Goal: Task Accomplishment & Management: Complete application form

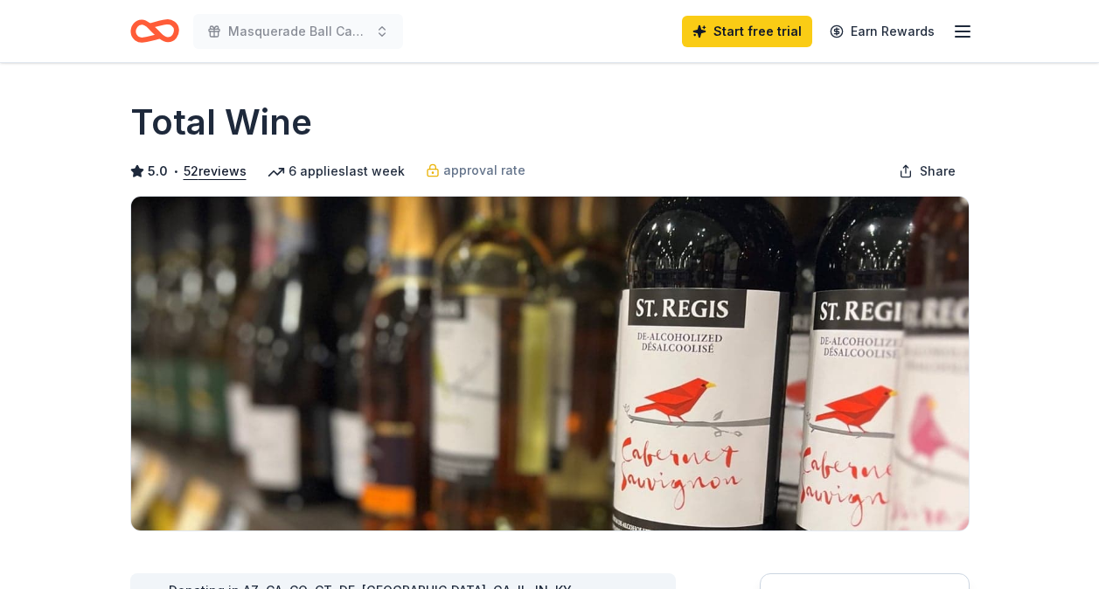
scroll to position [353, 0]
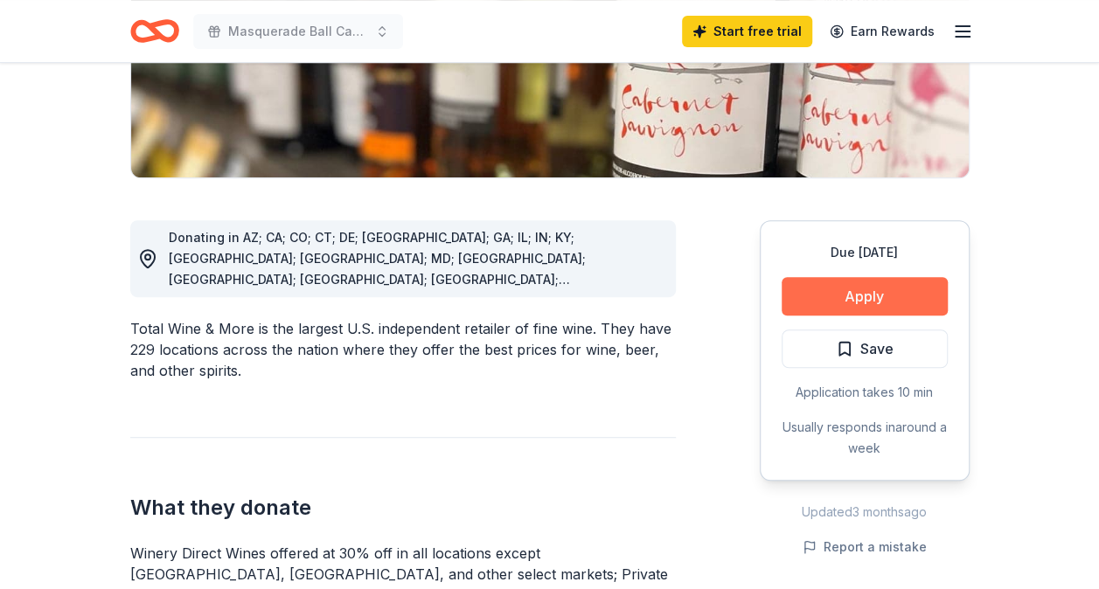
click at [878, 306] on button "Apply" at bounding box center [864, 296] width 166 height 38
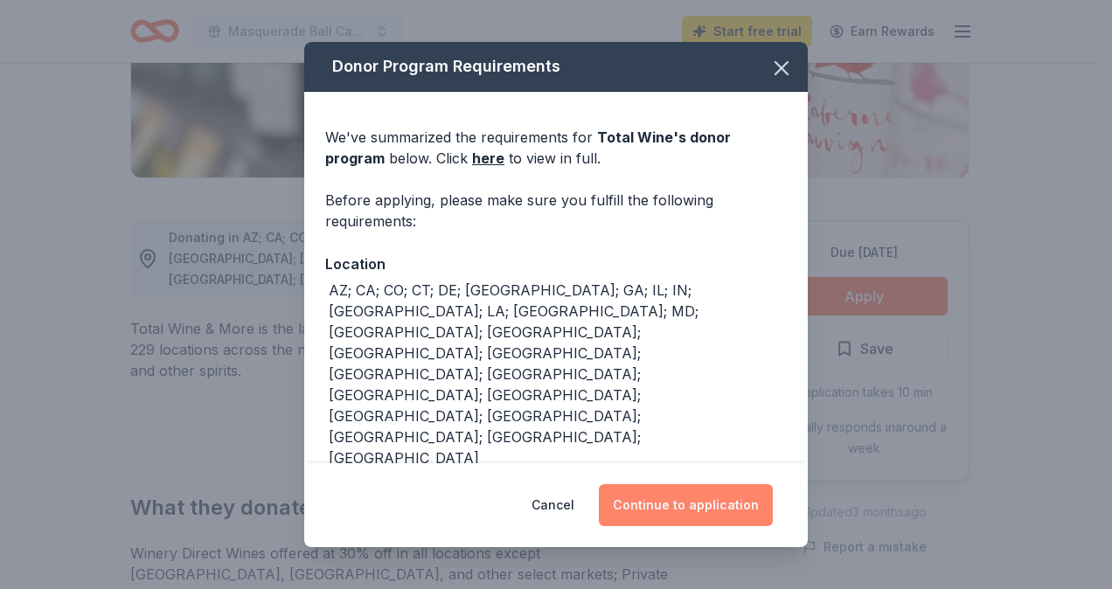
click at [654, 513] on button "Continue to application" at bounding box center [686, 505] width 174 height 42
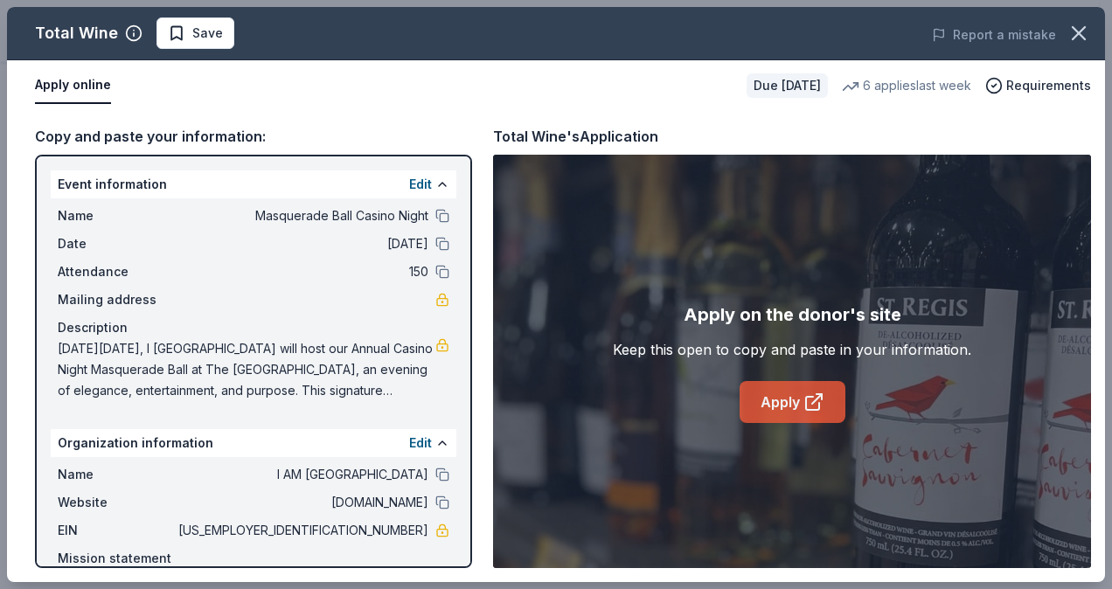
click at [764, 393] on link "Apply" at bounding box center [792, 402] width 106 height 42
click at [1082, 26] on icon "button" at bounding box center [1078, 33] width 24 height 24
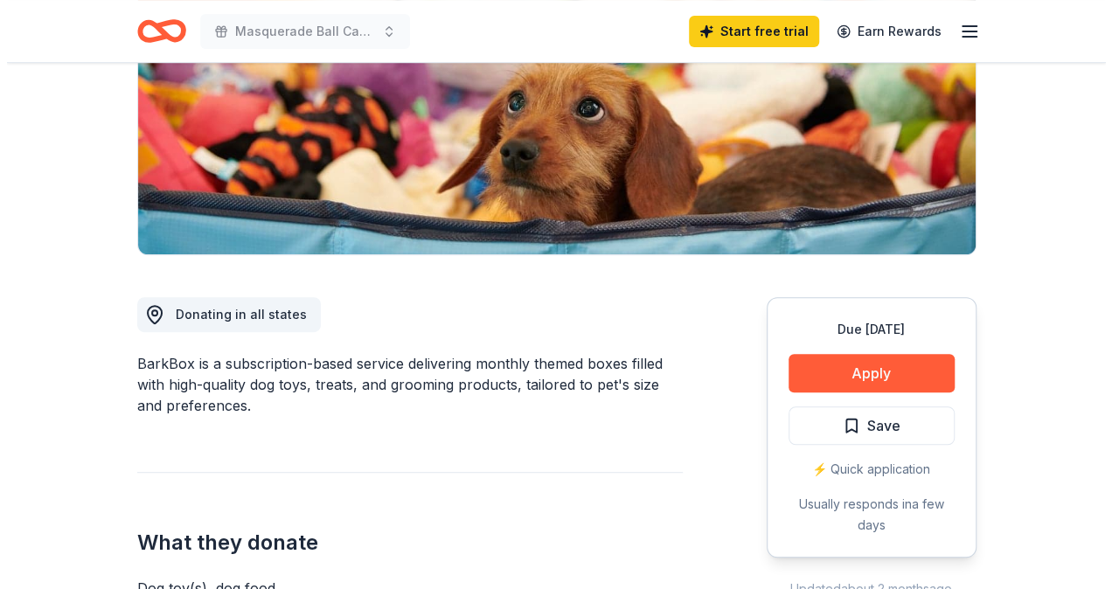
scroll to position [278, 0]
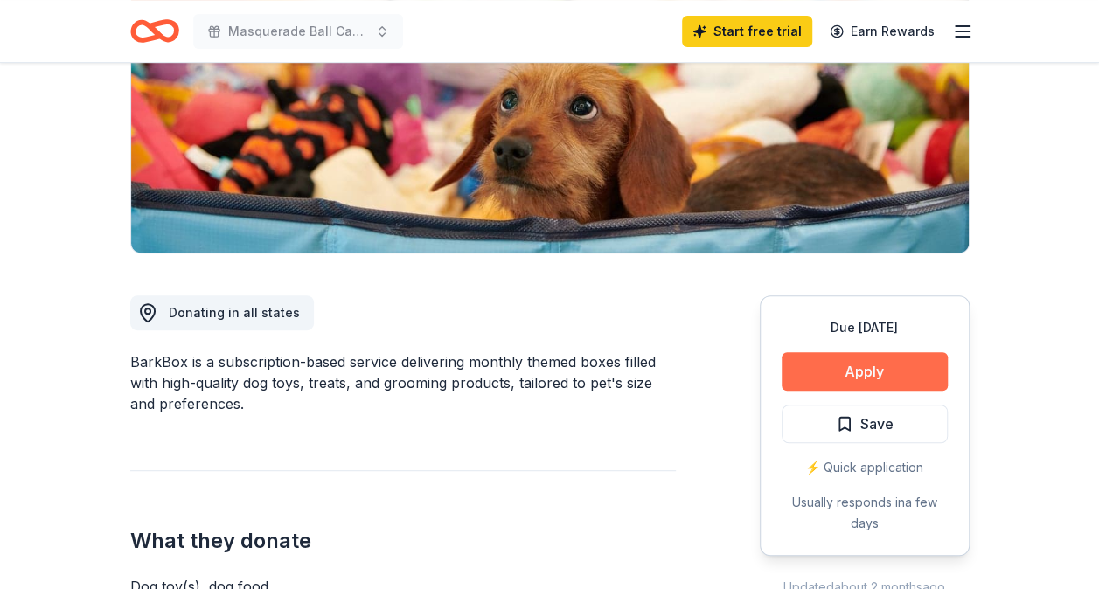
click at [850, 376] on button "Apply" at bounding box center [864, 371] width 166 height 38
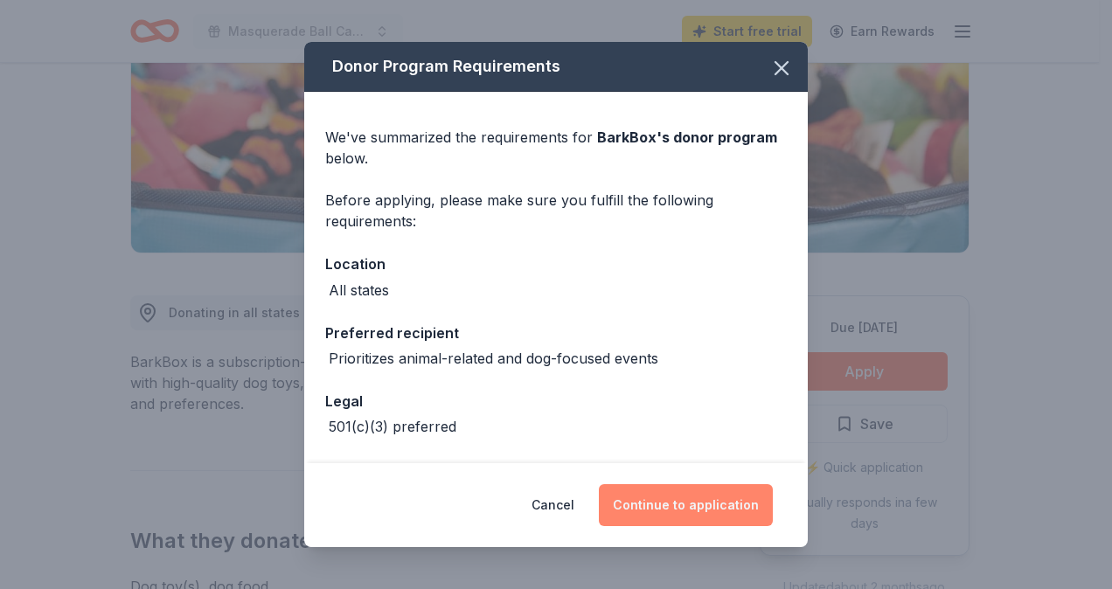
click at [688, 510] on button "Continue to application" at bounding box center [686, 505] width 174 height 42
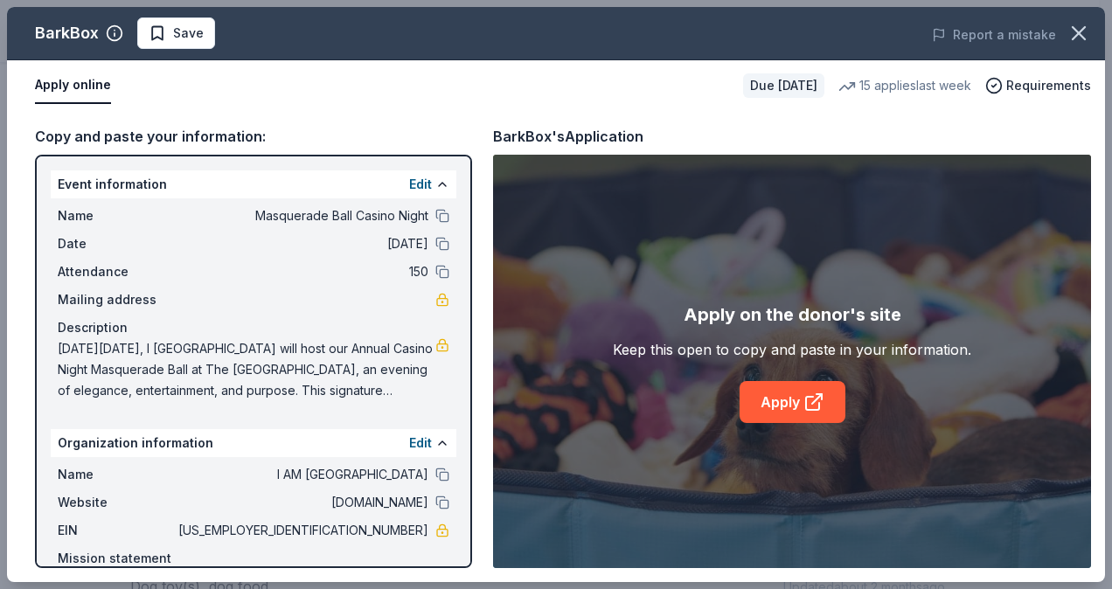
click at [380, 335] on div "Description" at bounding box center [254, 327] width 392 height 21
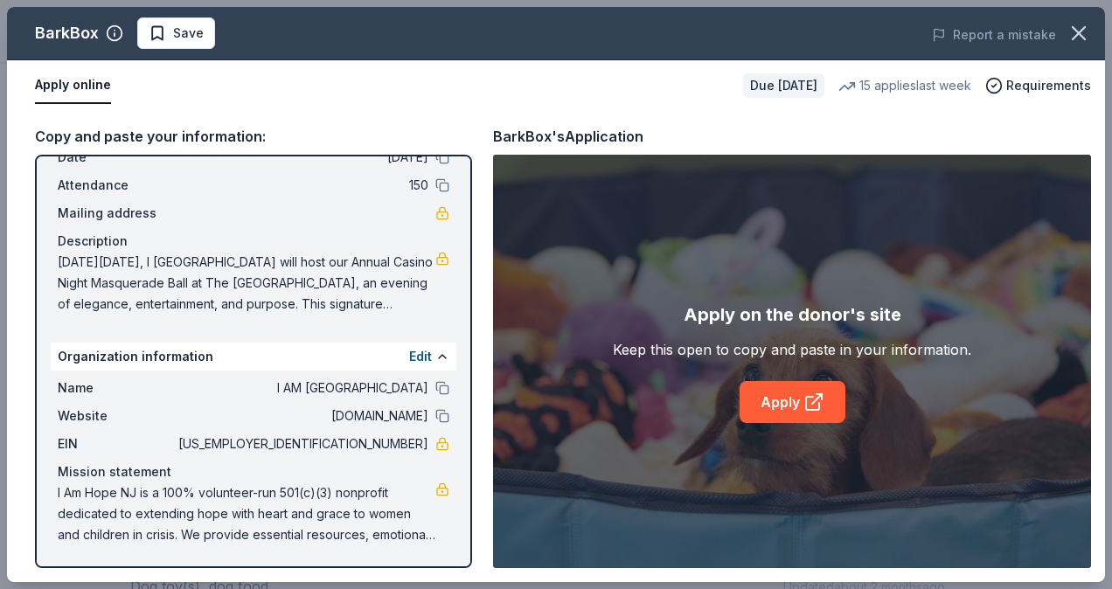
scroll to position [0, 0]
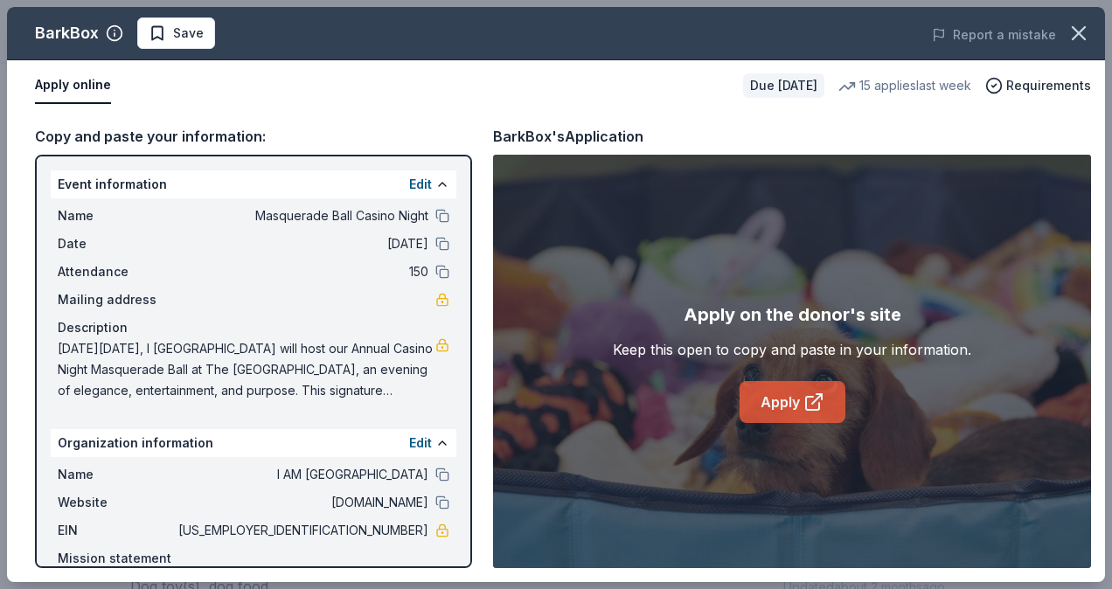
click at [781, 399] on link "Apply" at bounding box center [792, 402] width 106 height 42
